Goal: Information Seeking & Learning: Find specific fact

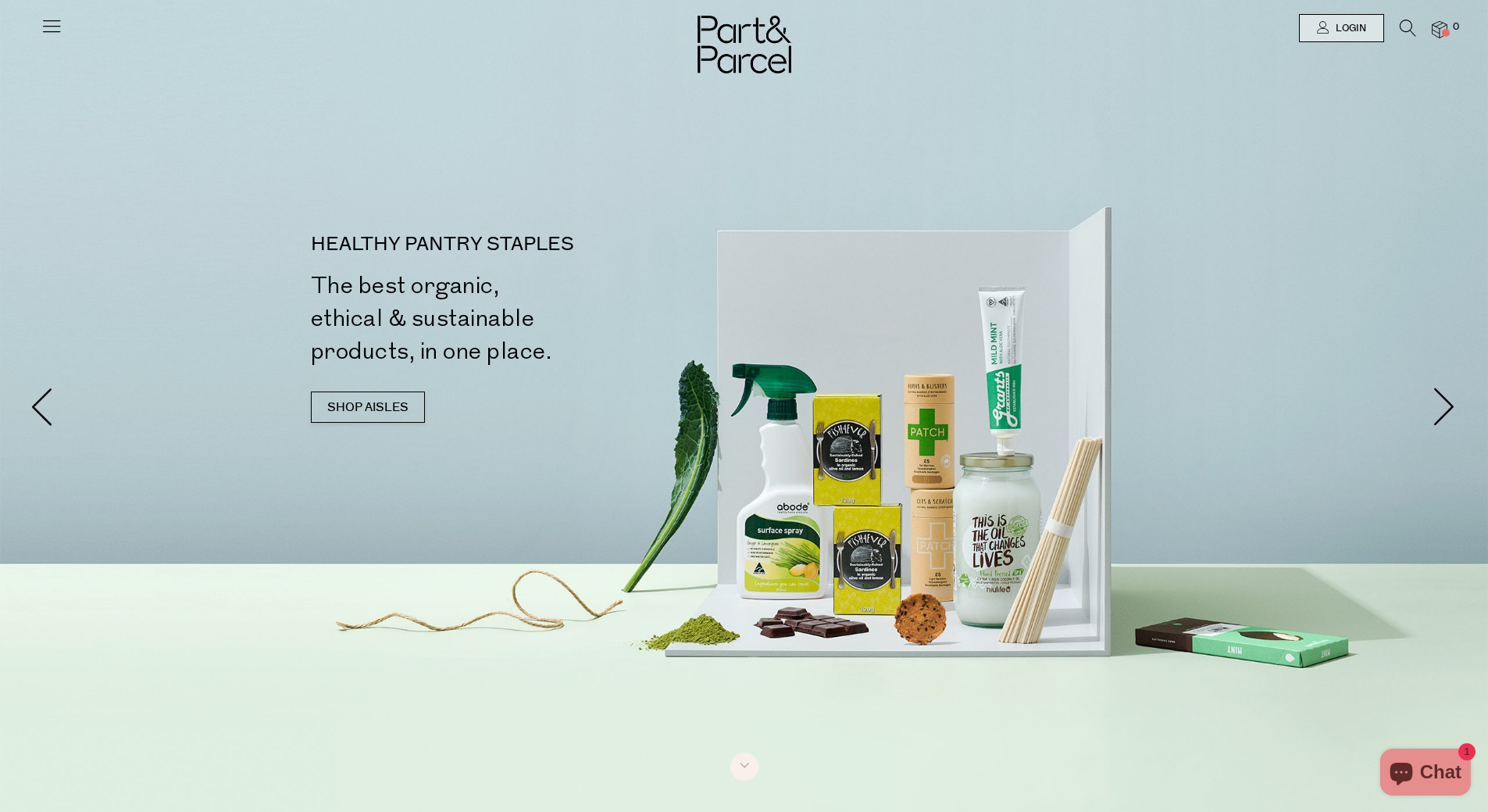
click at [1405, 29] on icon at bounding box center [1408, 27] width 17 height 17
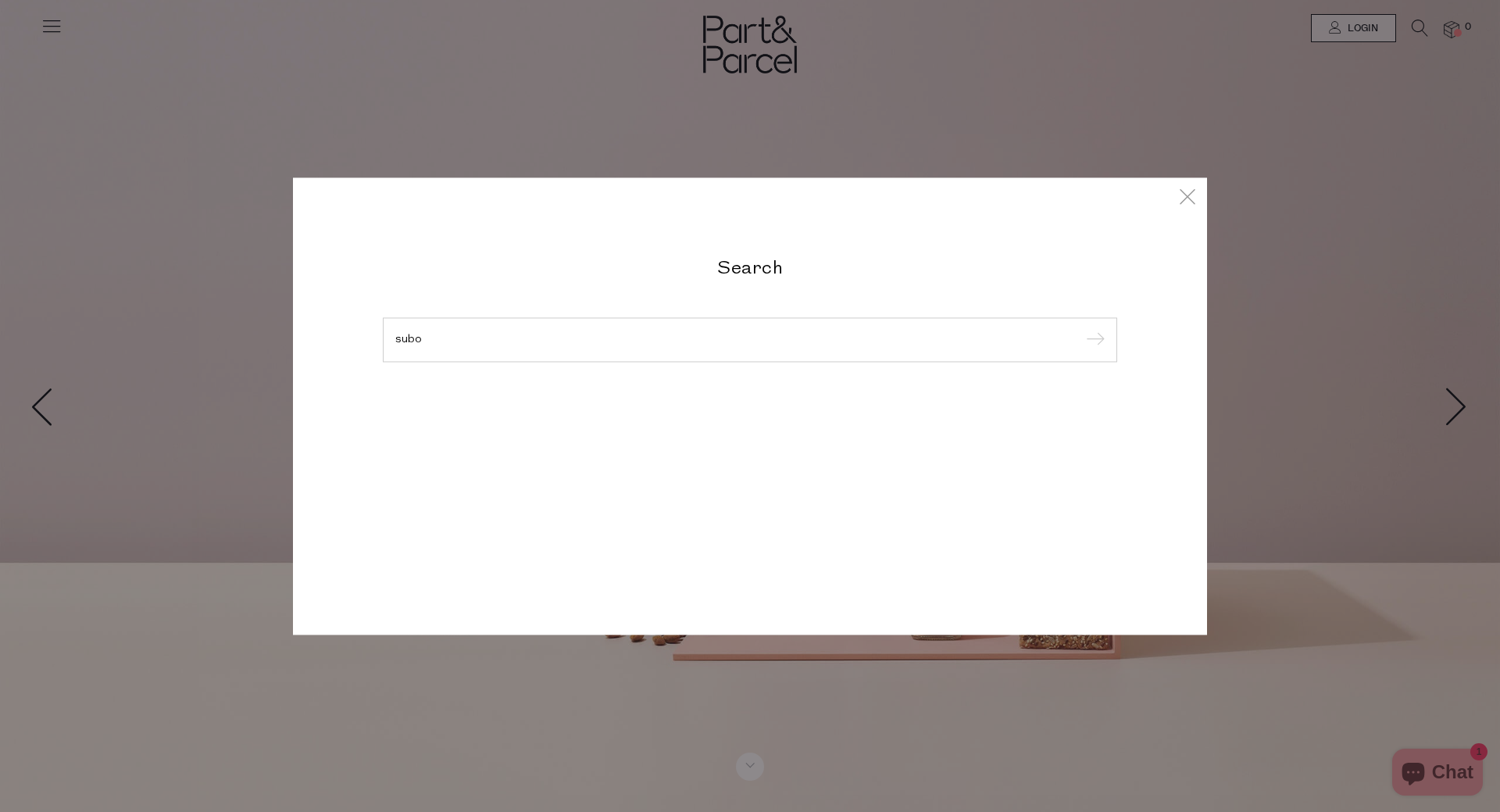
type input "subo"
click at [1082, 329] on input "submit" at bounding box center [1093, 341] width 24 height 24
